Goal: Find specific page/section: Find specific page/section

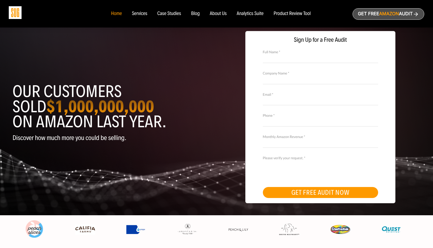
click at [139, 15] on div "Services" at bounding box center [139, 14] width 15 height 6
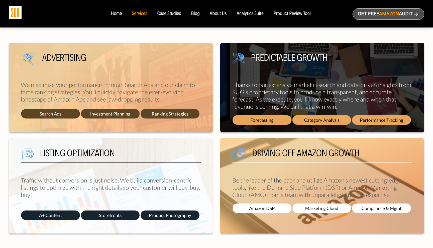
scroll to position [199, 0]
